Goal: Transaction & Acquisition: Purchase product/service

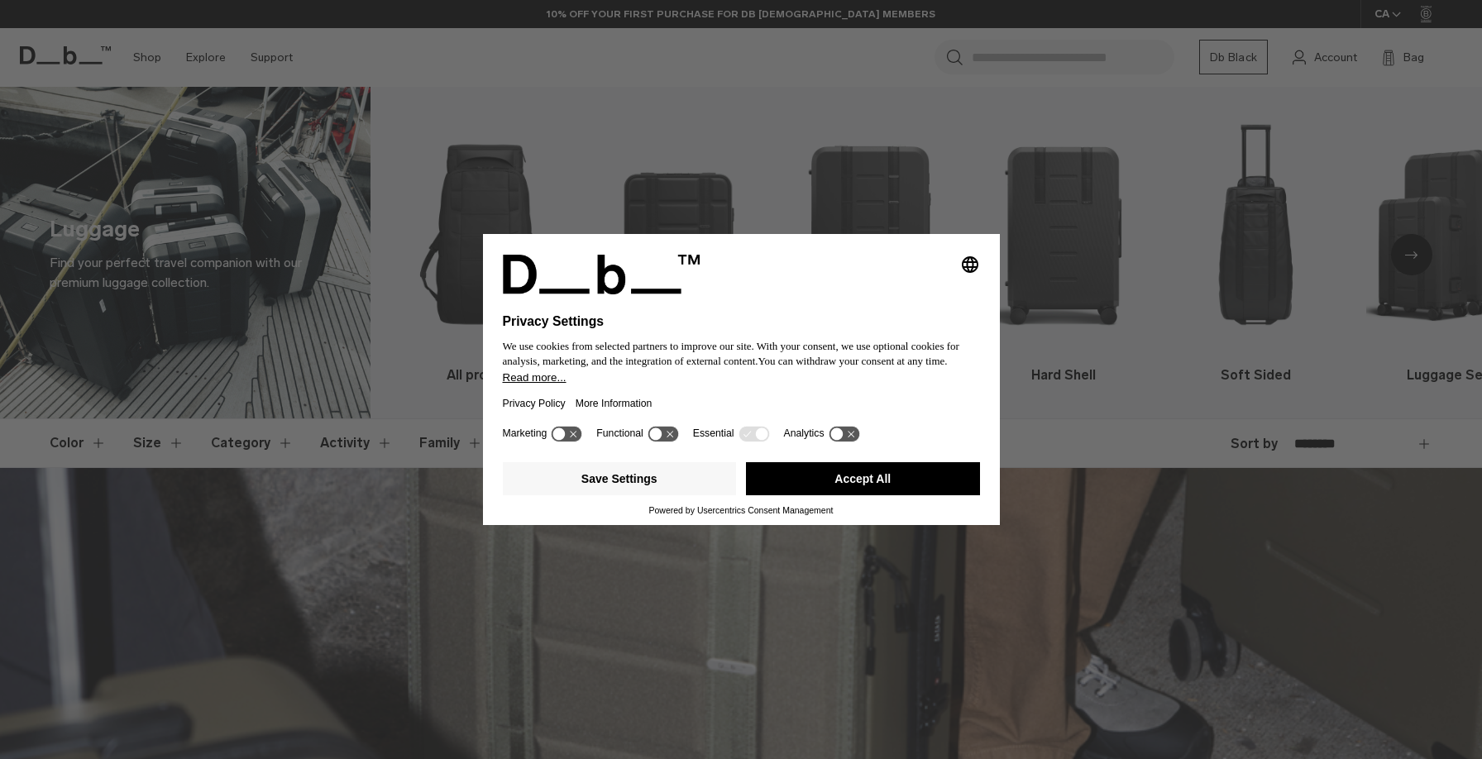
click at [867, 492] on button "Accept All" at bounding box center [863, 478] width 234 height 33
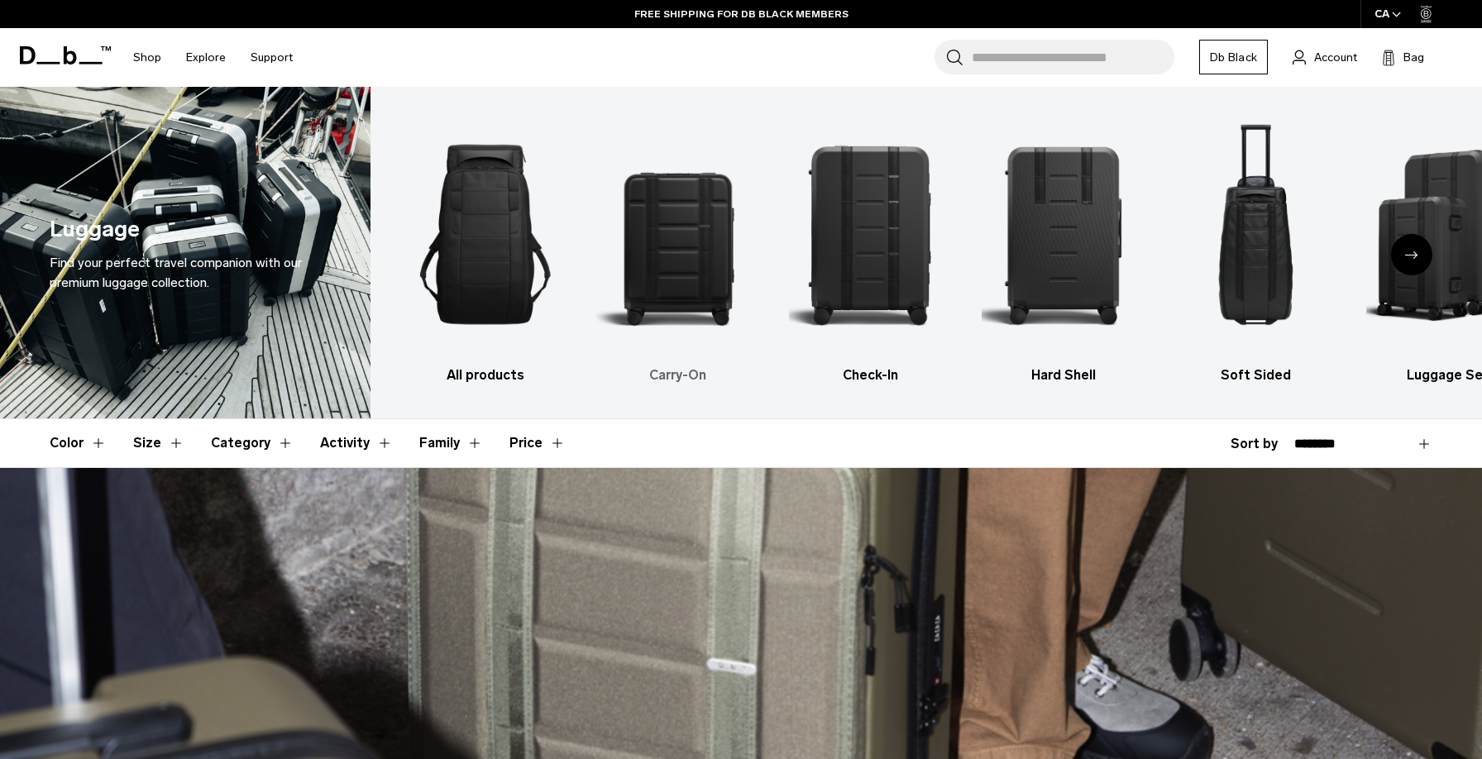
click at [668, 227] on img "2 / 6" at bounding box center [678, 235] width 164 height 246
